Goal: Use online tool/utility: Utilize a website feature to perform a specific function

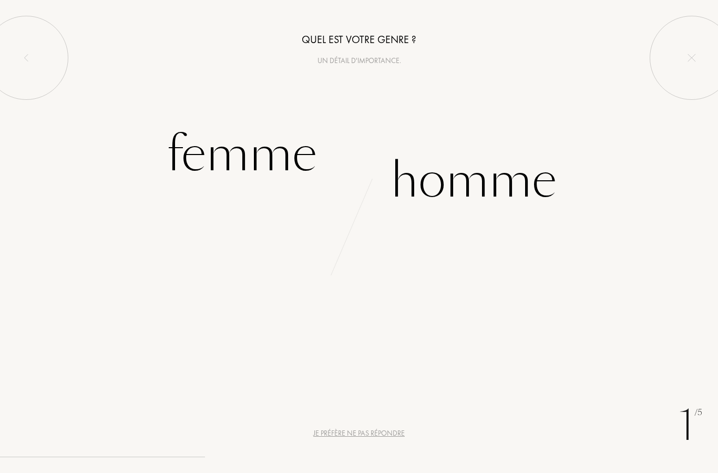
click at [316, 168] on div "Femme" at bounding box center [242, 154] width 150 height 71
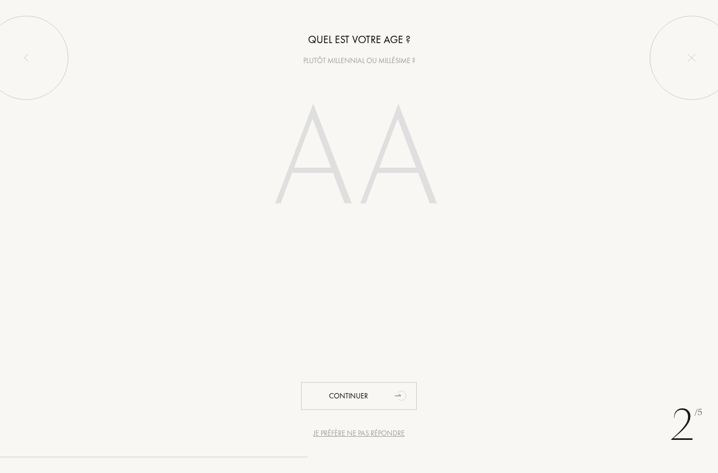
click at [322, 174] on input "number" at bounding box center [359, 161] width 226 height 181
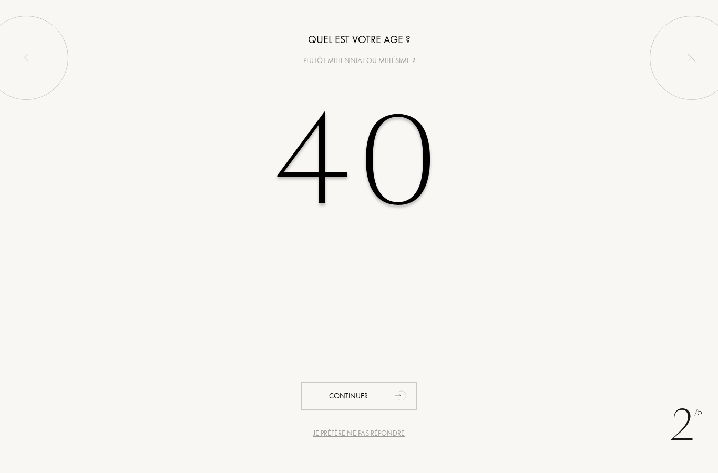
type input "40"
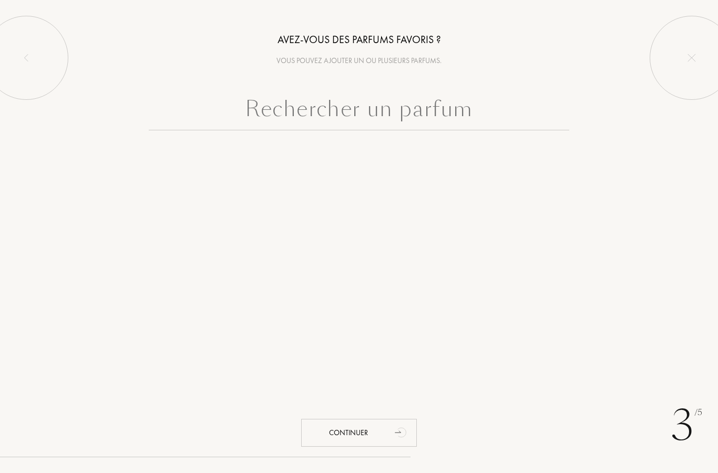
click at [468, 111] on input "text" at bounding box center [359, 111] width 420 height 38
type input "O"
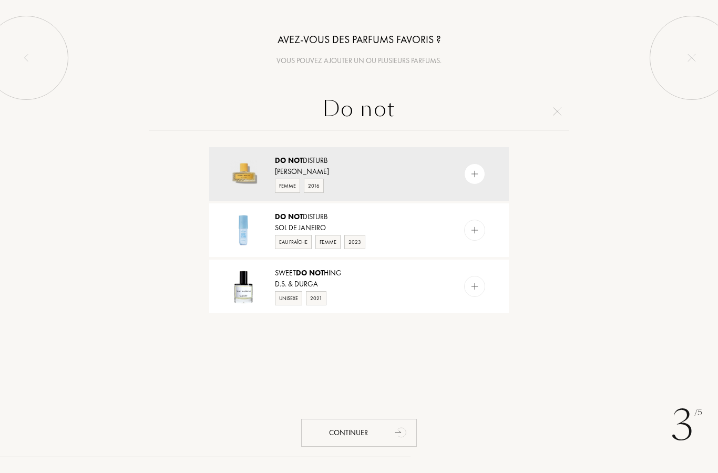
type input "Do not"
click at [421, 165] on div "Do Not Disturb" at bounding box center [358, 160] width 167 height 11
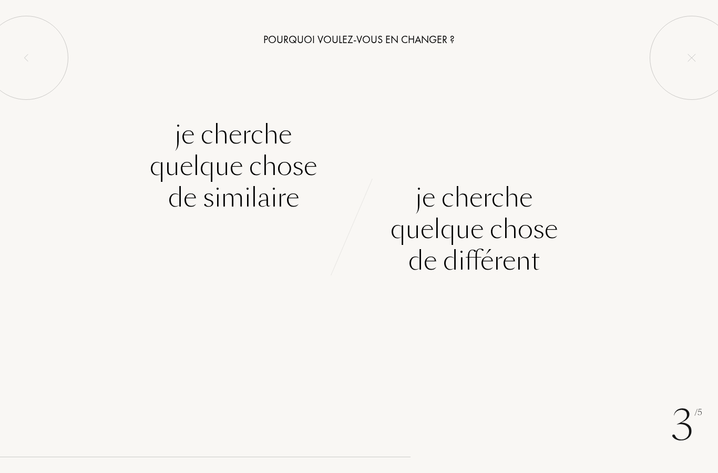
click at [297, 208] on div "Je cherche quelque chose de similaire" at bounding box center [233, 166] width 167 height 95
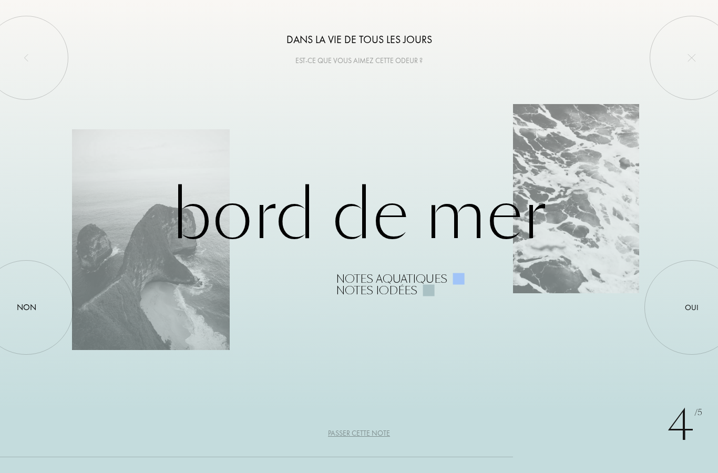
click at [26, 307] on div at bounding box center [26, 307] width 0 height 0
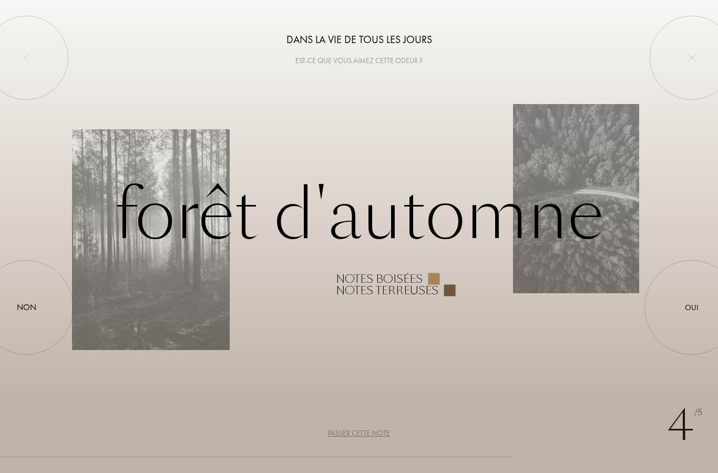
click at [691, 307] on div at bounding box center [691, 307] width 0 height 0
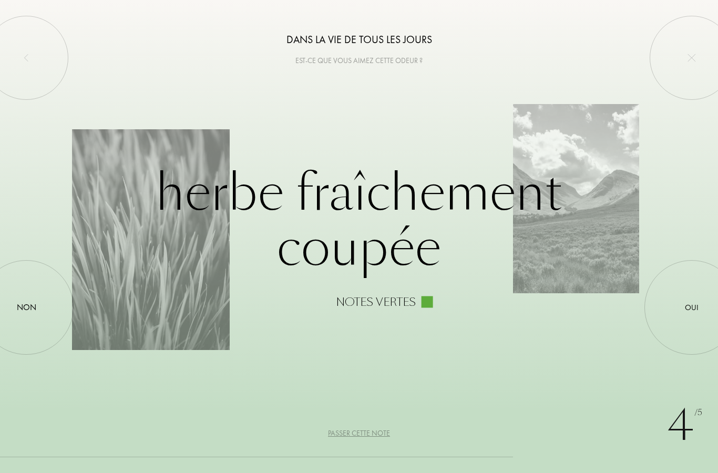
click at [26, 307] on div at bounding box center [26, 307] width 0 height 0
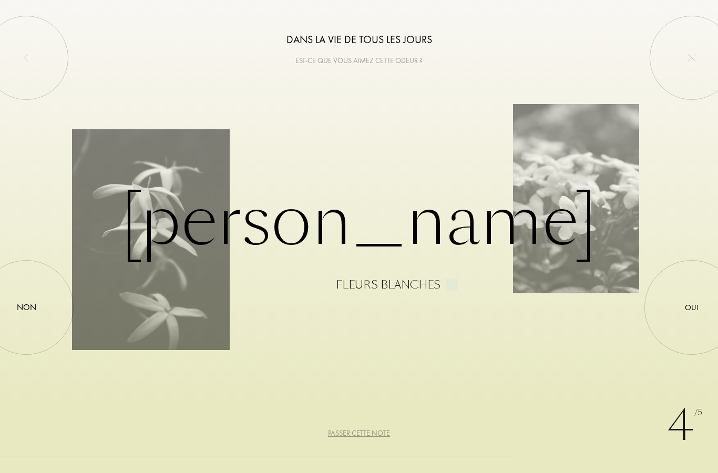
click at [691, 307] on div at bounding box center [691, 307] width 0 height 0
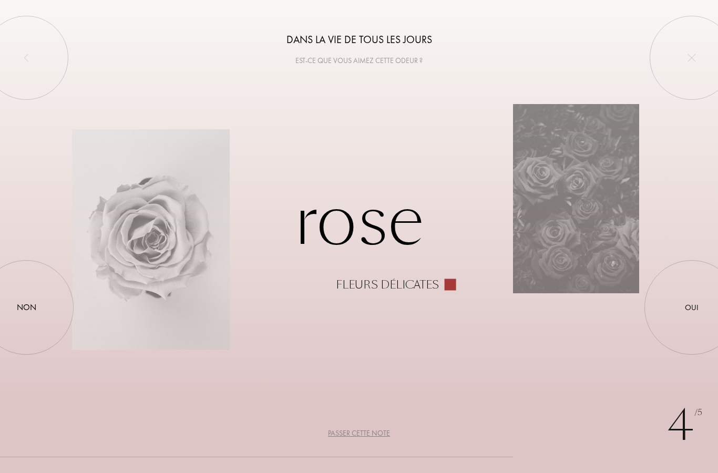
click at [26, 307] on div at bounding box center [26, 307] width 0 height 0
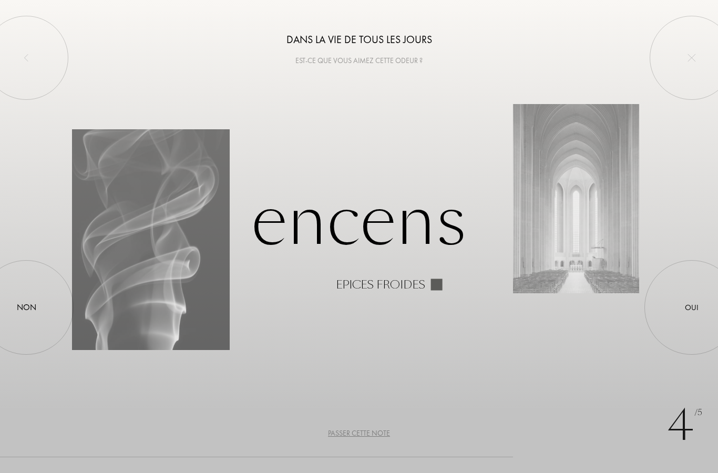
click at [691, 307] on div at bounding box center [691, 307] width 0 height 0
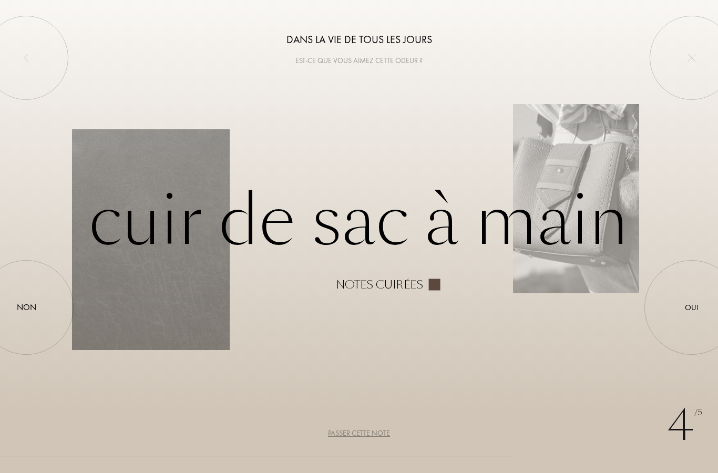
click at [691, 307] on div at bounding box center [691, 307] width 0 height 0
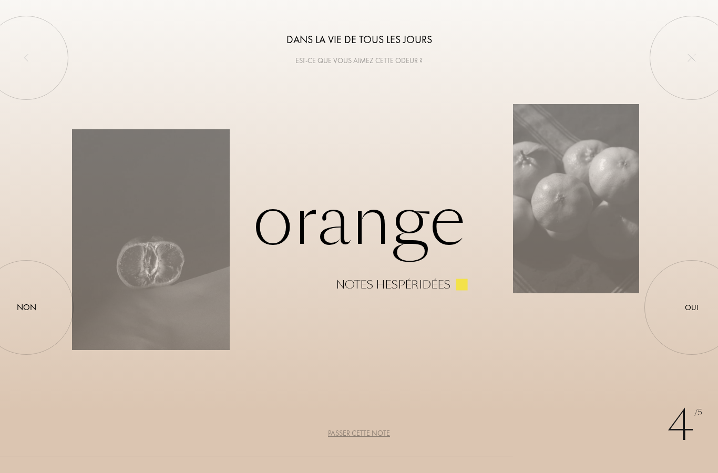
click at [29, 304] on div "Non" at bounding box center [26, 307] width 19 height 13
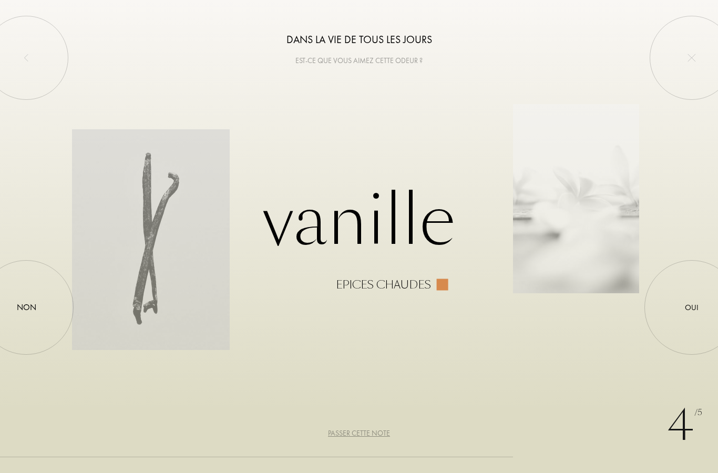
click at [691, 307] on div at bounding box center [691, 307] width 0 height 0
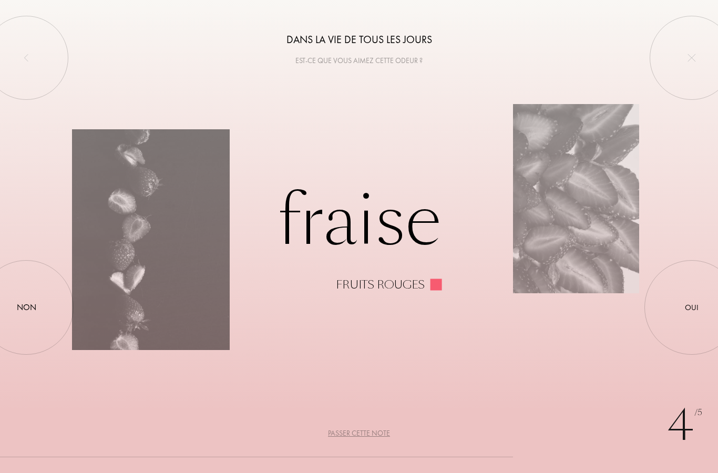
click at [26, 307] on div at bounding box center [26, 307] width 0 height 0
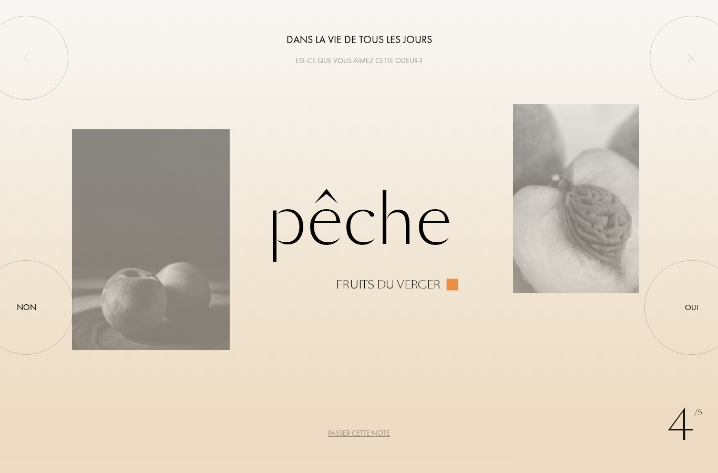
click at [691, 307] on div at bounding box center [691, 307] width 0 height 0
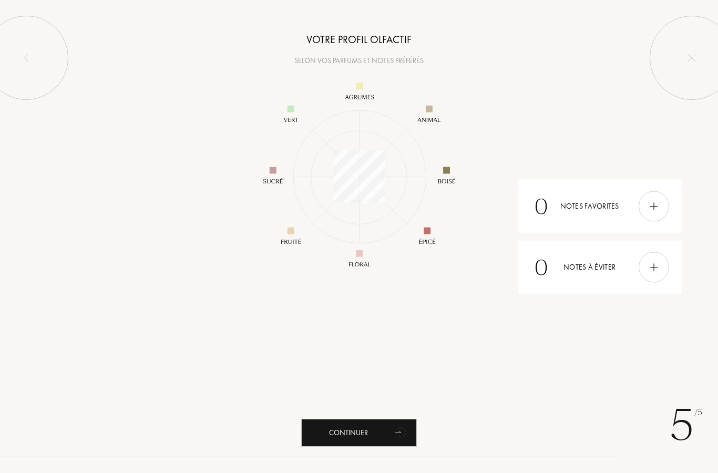
scroll to position [152, 152]
click at [388, 445] on div "Continuer" at bounding box center [359, 433] width 116 height 28
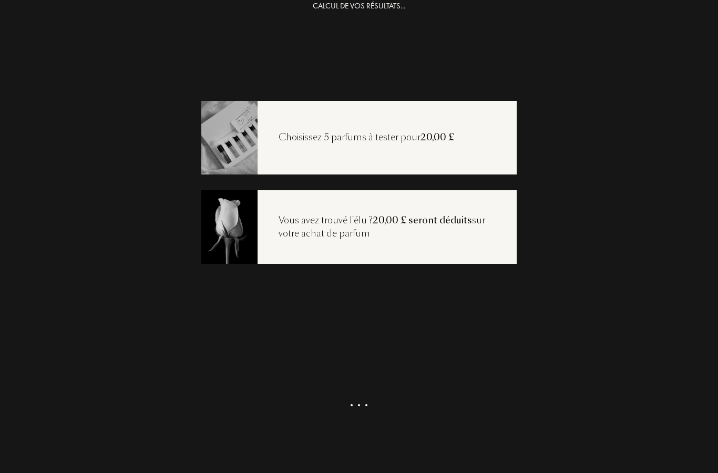
scroll to position [21, 0]
click at [340, 428] on div "Voir ma sélection" at bounding box center [359, 420] width 116 height 28
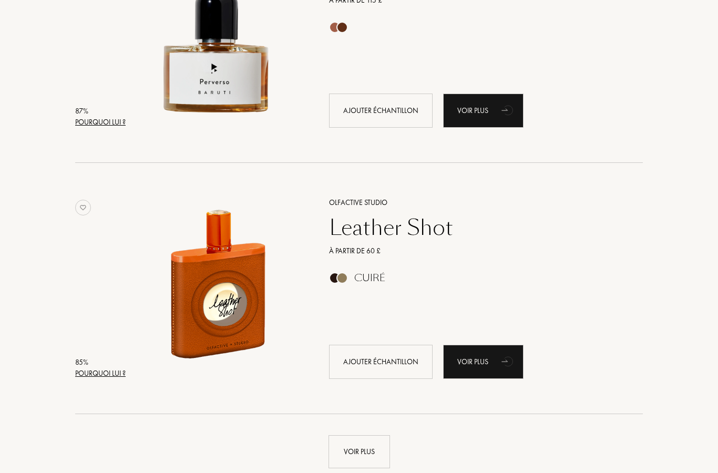
scroll to position [2269, 0]
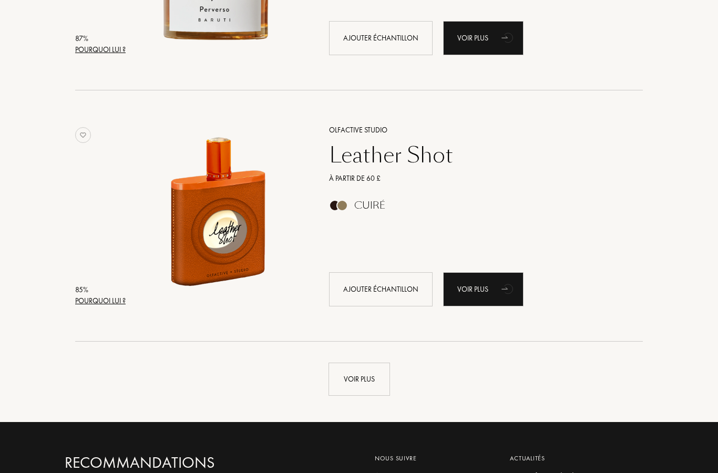
click at [369, 382] on div "Voir plus" at bounding box center [358, 379] width 61 height 33
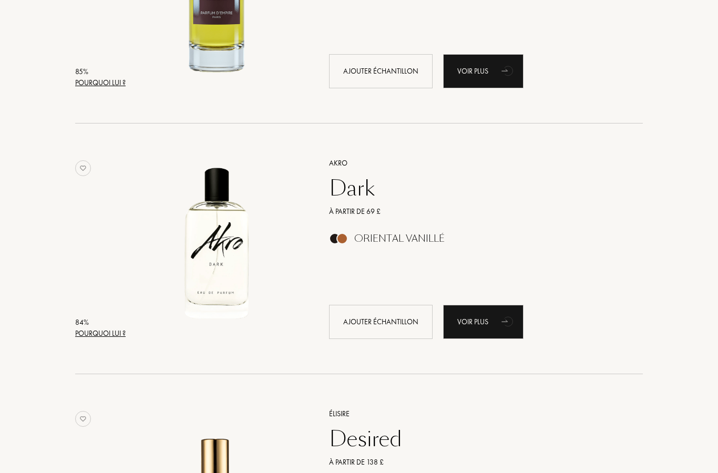
scroll to position [3055, 0]
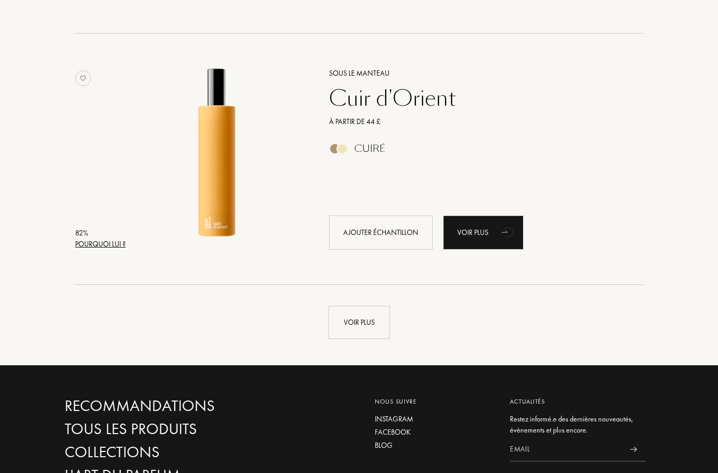
click at [368, 327] on div "Voir plus" at bounding box center [358, 322] width 61 height 33
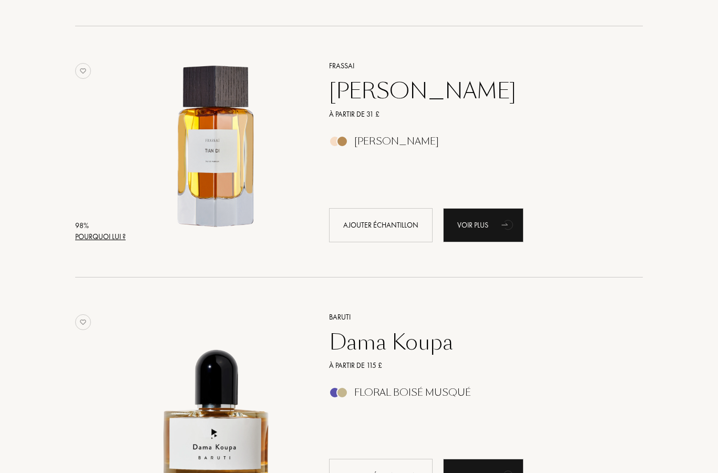
scroll to position [392, 0]
